Goal: Information Seeking & Learning: Find specific fact

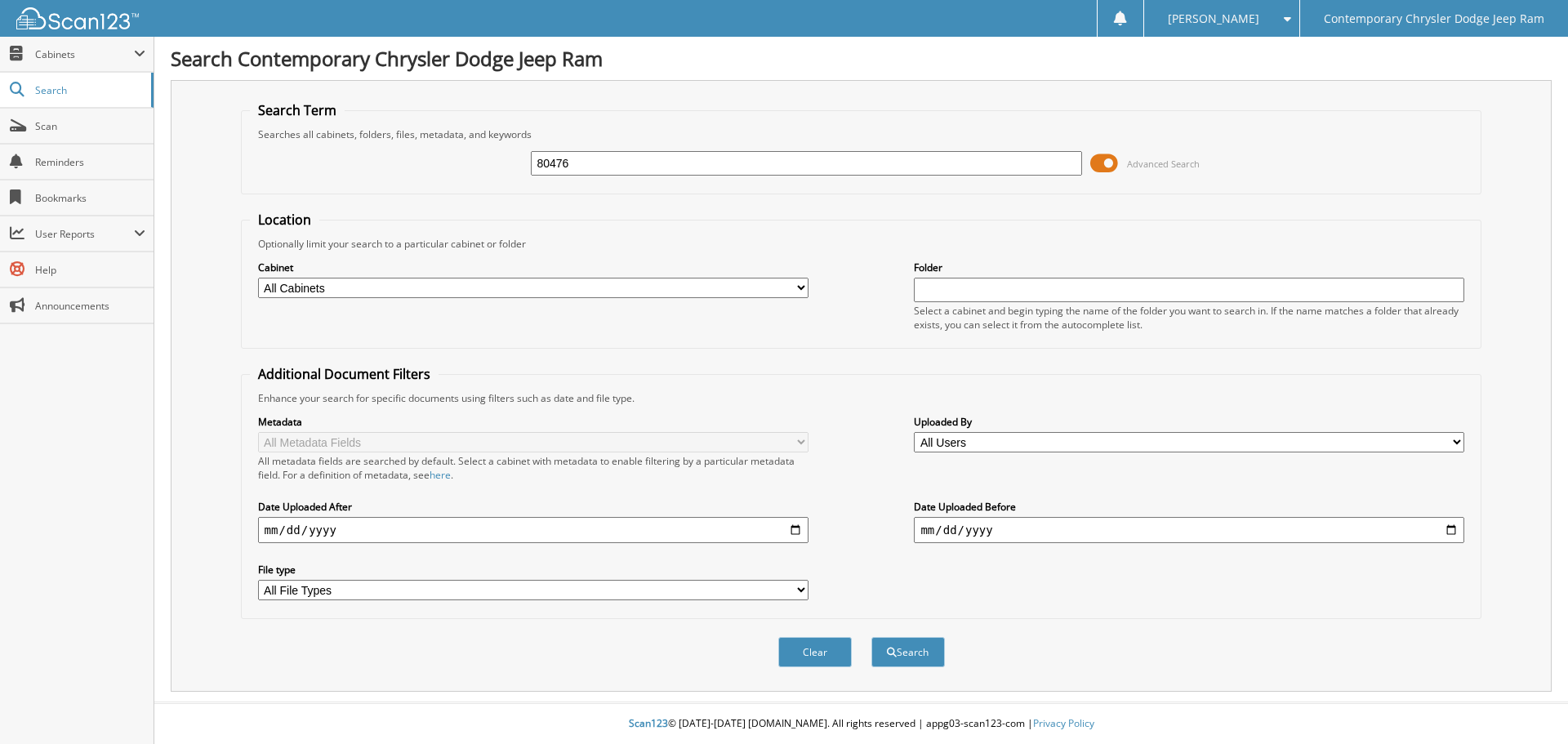
type input "80476"
click at [872, 637] on button "Search" at bounding box center [908, 652] width 74 height 30
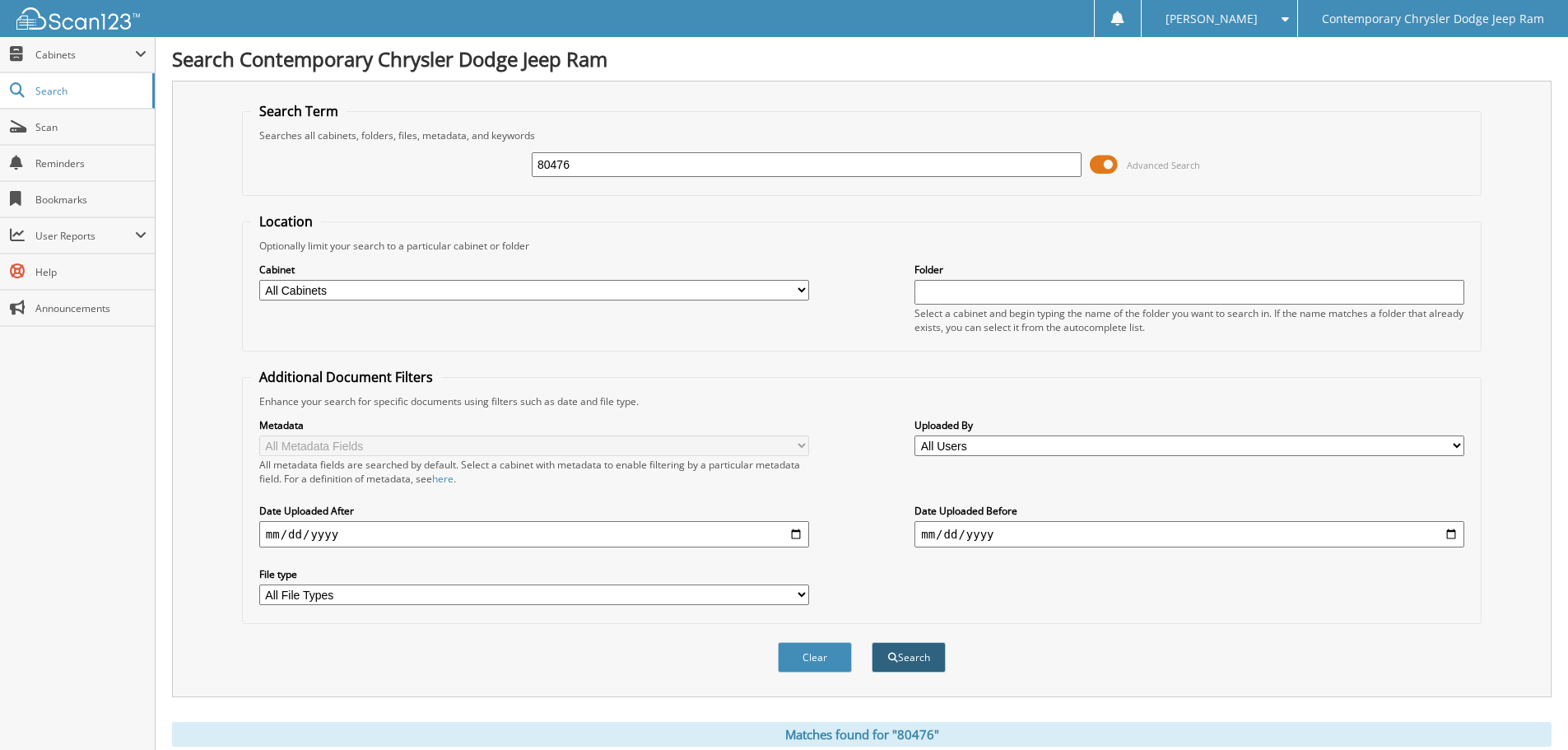
click at [914, 656] on button "Search" at bounding box center [909, 657] width 74 height 30
click at [972, 297] on input "text" at bounding box center [1189, 292] width 550 height 25
click at [1108, 169] on span at bounding box center [1104, 164] width 28 height 25
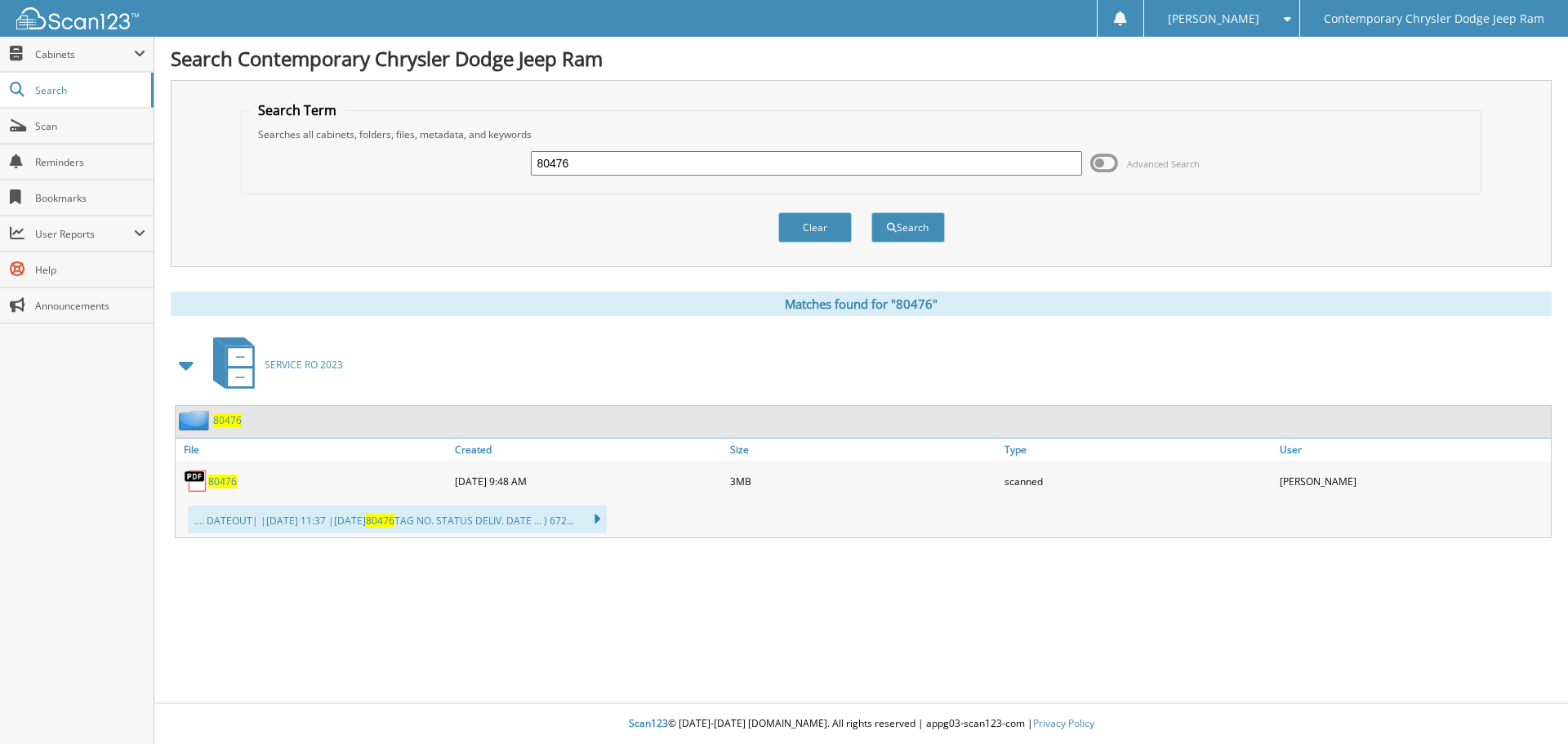
click at [212, 480] on span "80476" at bounding box center [222, 481] width 28 height 14
click at [217, 480] on span "80476" at bounding box center [222, 481] width 28 height 14
drag, startPoint x: 222, startPoint y: 484, endPoint x: 506, endPoint y: 626, distance: 317.5
click at [596, 628] on div "Search Contemporary Chrysler Dodge Jeep Ram Search Term Searches all cabinets, …" at bounding box center [861, 372] width 1413 height 744
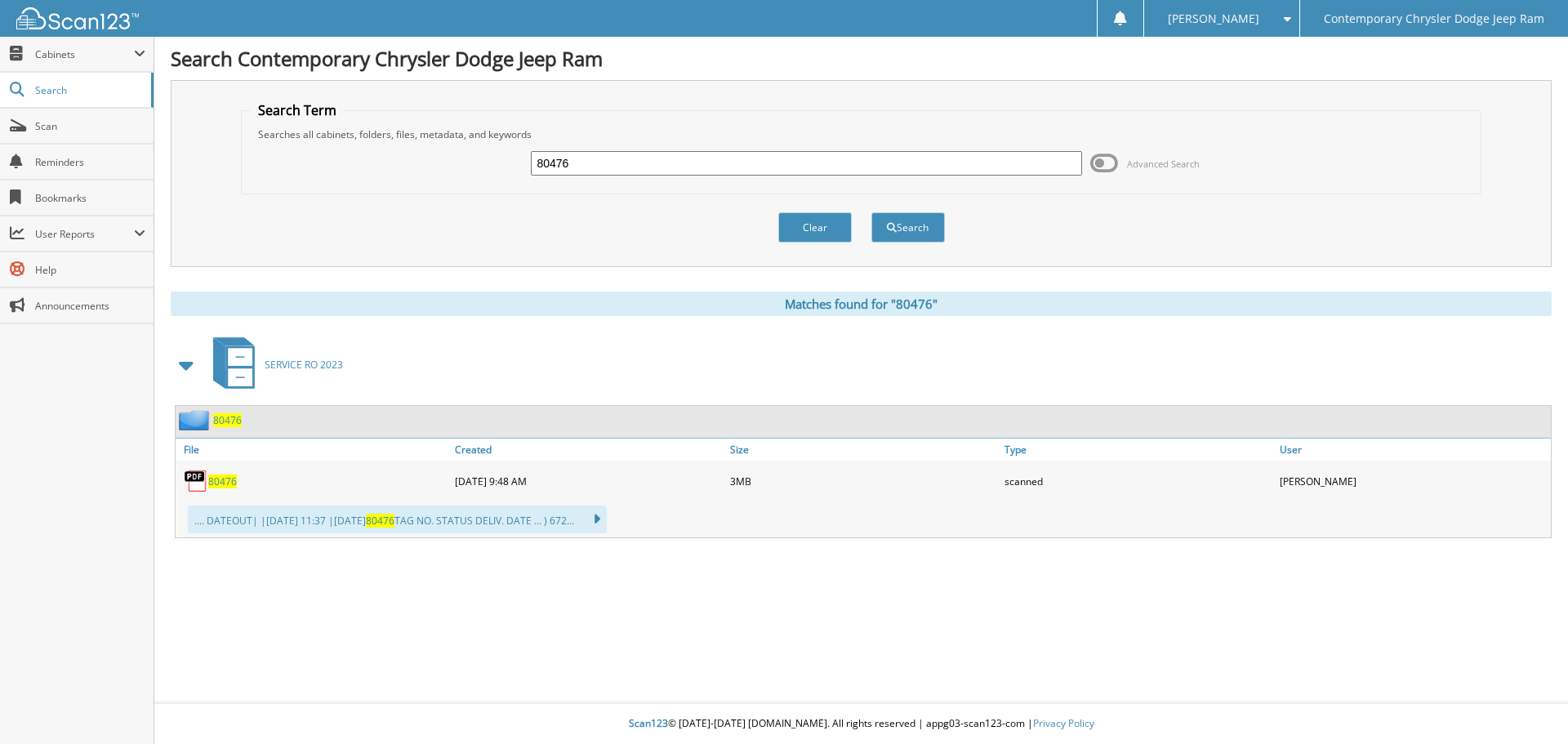
click at [189, 477] on img at bounding box center [196, 481] width 24 height 24
click at [211, 484] on span "80476" at bounding box center [222, 481] width 28 height 14
click at [900, 568] on div "Search Contemporary Chrysler Dodge Jeep Ram Search Term Searches all cabinets, …" at bounding box center [861, 372] width 1413 height 744
click at [600, 521] on icon at bounding box center [588, 519] width 24 height 23
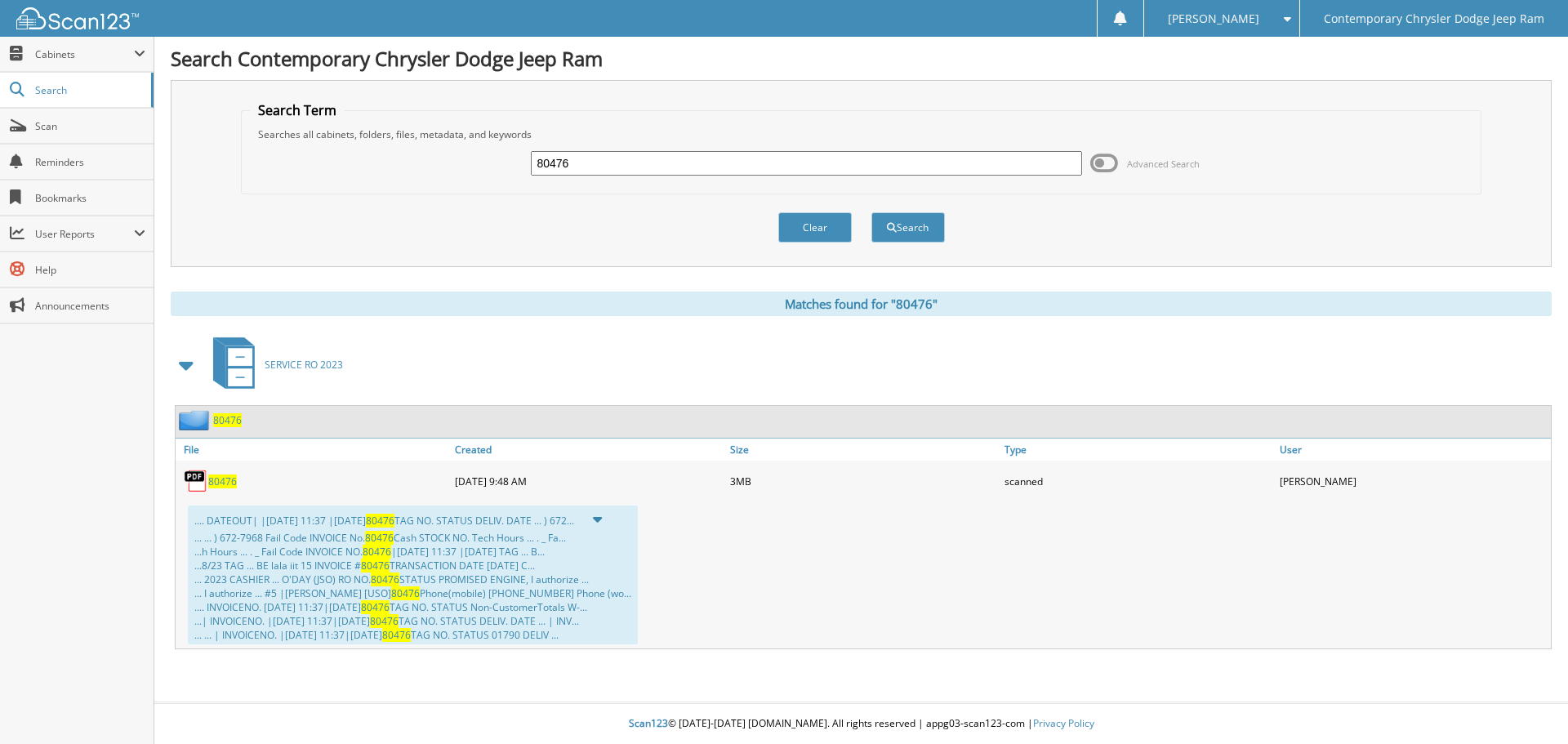
click at [225, 486] on span "80476" at bounding box center [222, 481] width 28 height 14
click at [242, 371] on icon at bounding box center [240, 377] width 24 height 18
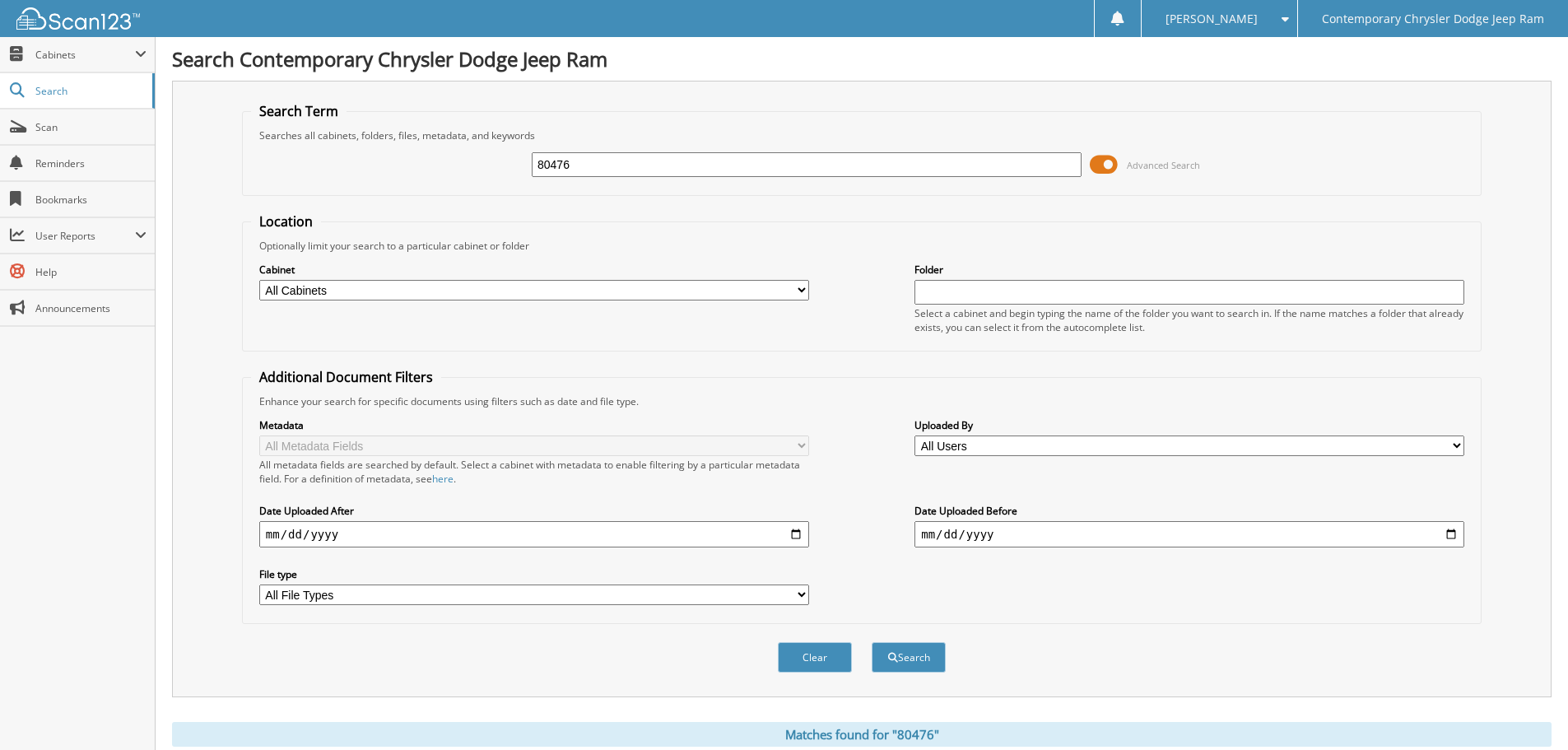
click at [1118, 164] on span at bounding box center [1104, 164] width 28 height 25
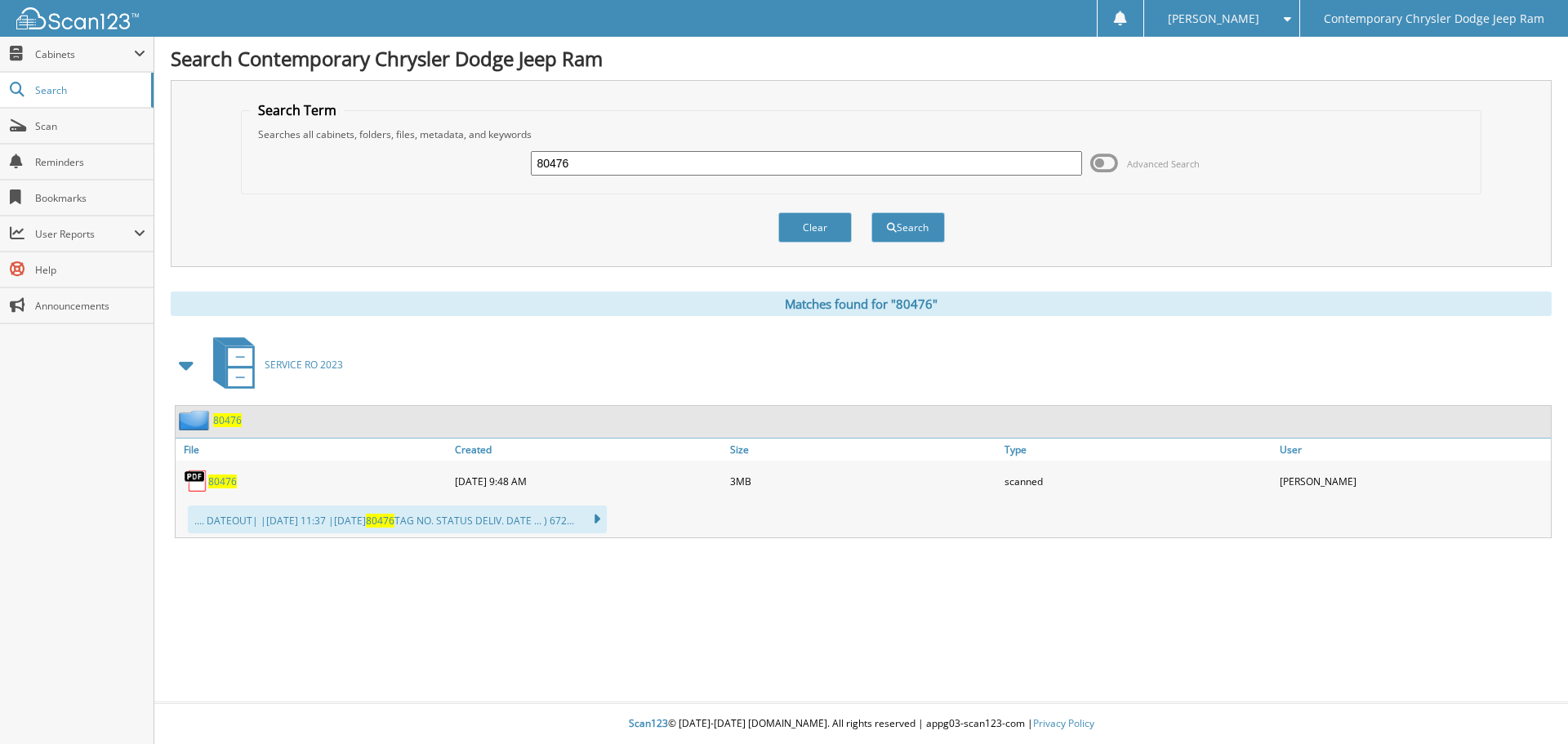
click at [196, 481] on img at bounding box center [196, 481] width 24 height 24
click at [217, 480] on span "80476" at bounding box center [222, 481] width 28 height 14
click at [220, 481] on span "80476" at bounding box center [222, 481] width 28 height 14
click at [369, 226] on div "Clear Search" at bounding box center [861, 227] width 1241 height 66
drag, startPoint x: 571, startPoint y: 548, endPoint x: 585, endPoint y: 548, distance: 14.0
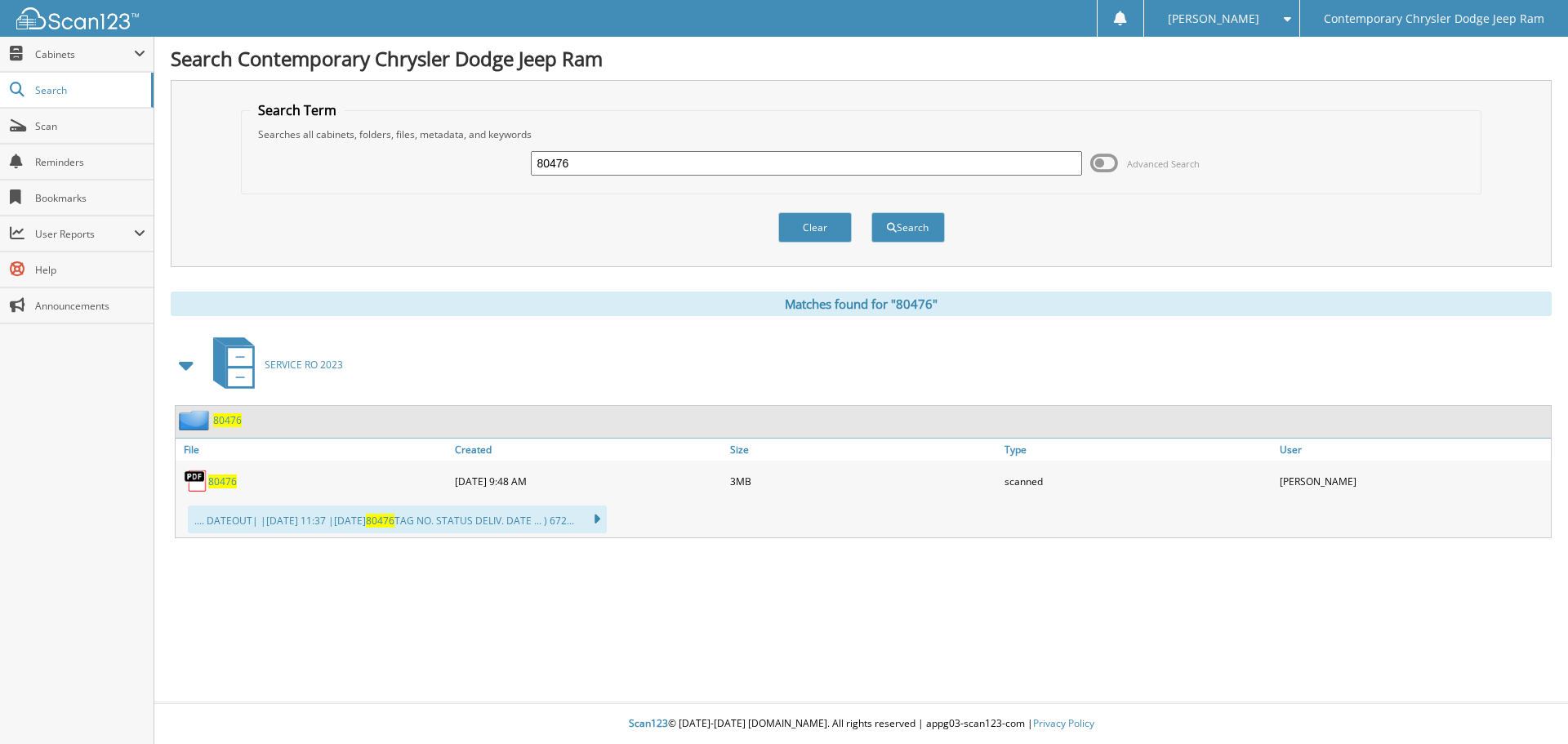
click at [585, 548] on div "Search Contemporary Chrysler Dodge Jeep Ram Search Term Searches all cabinets, …" at bounding box center [861, 372] width 1413 height 744
